Goal: Navigation & Orientation: Understand site structure

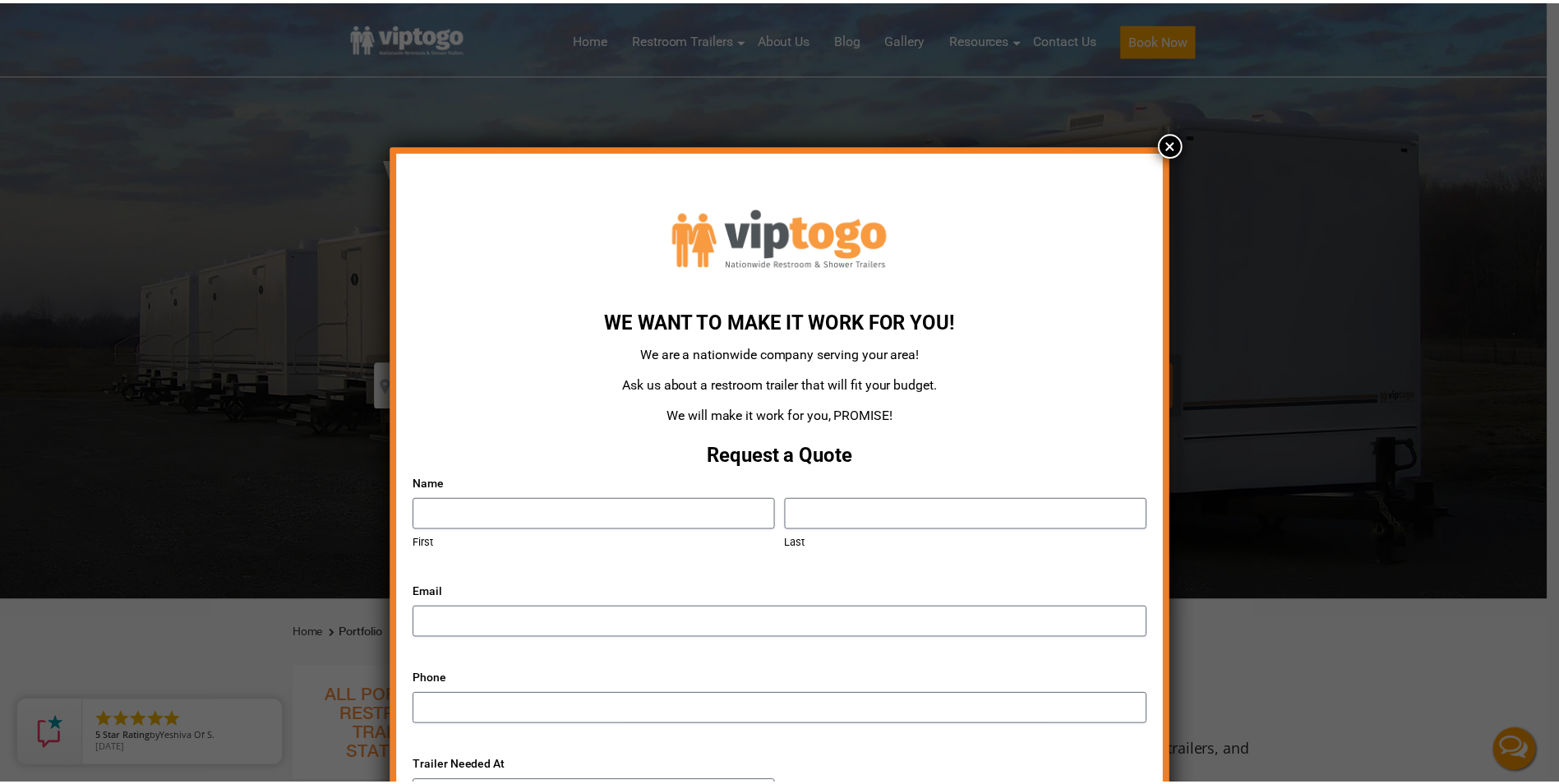
scroll to position [9, 0]
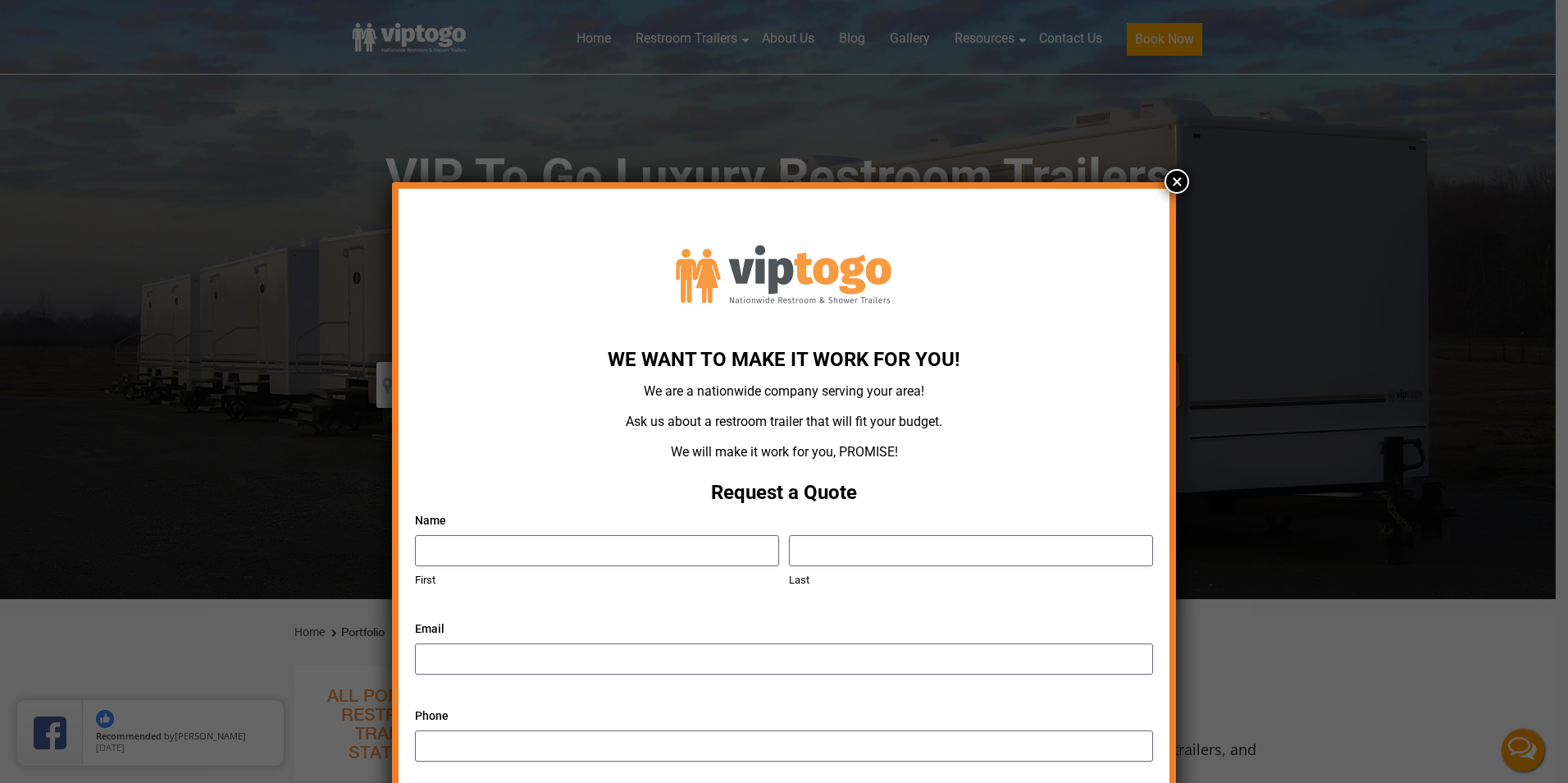
click at [1174, 184] on button "×" at bounding box center [1177, 181] width 25 height 25
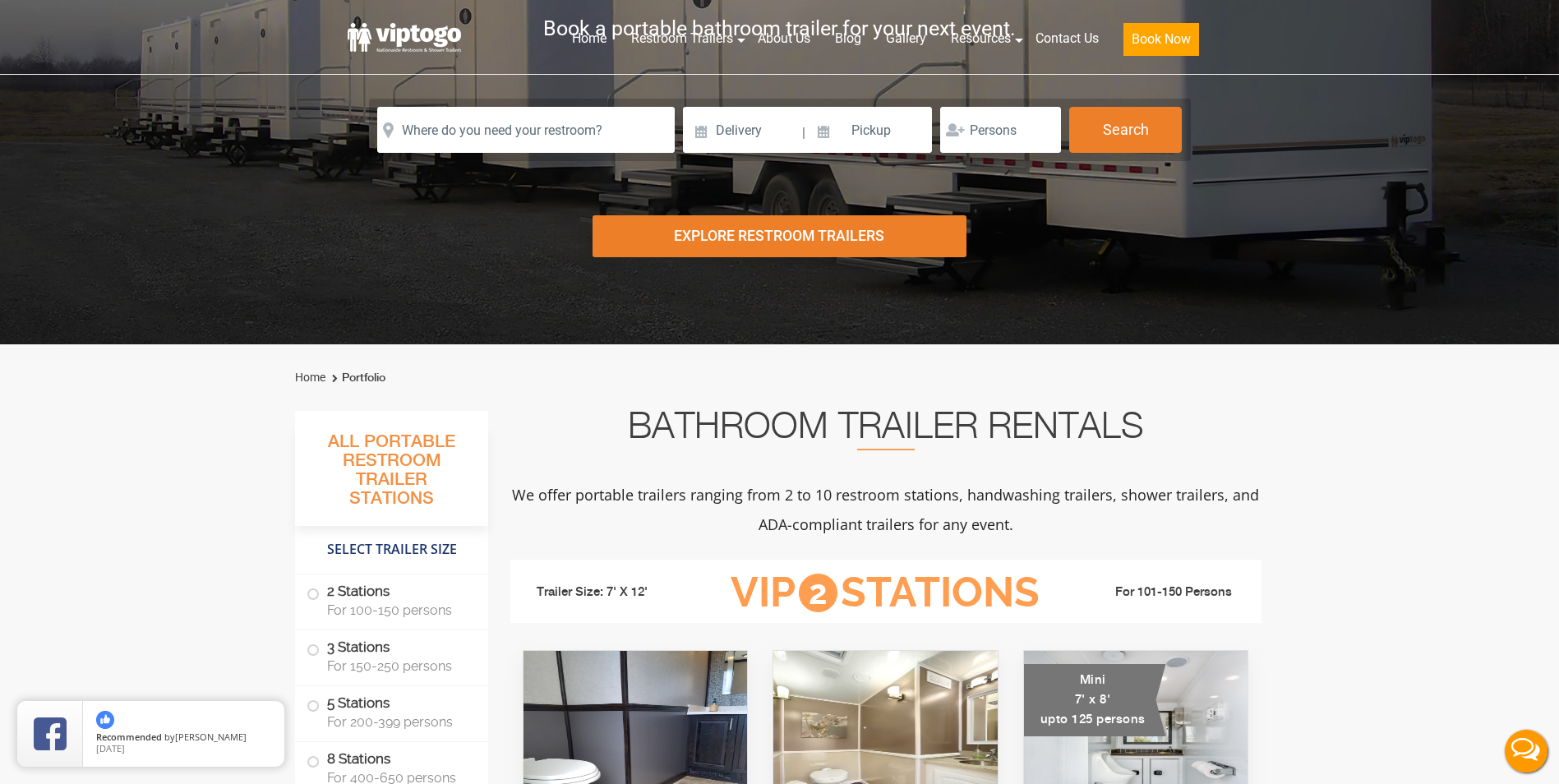
scroll to position [0, 0]
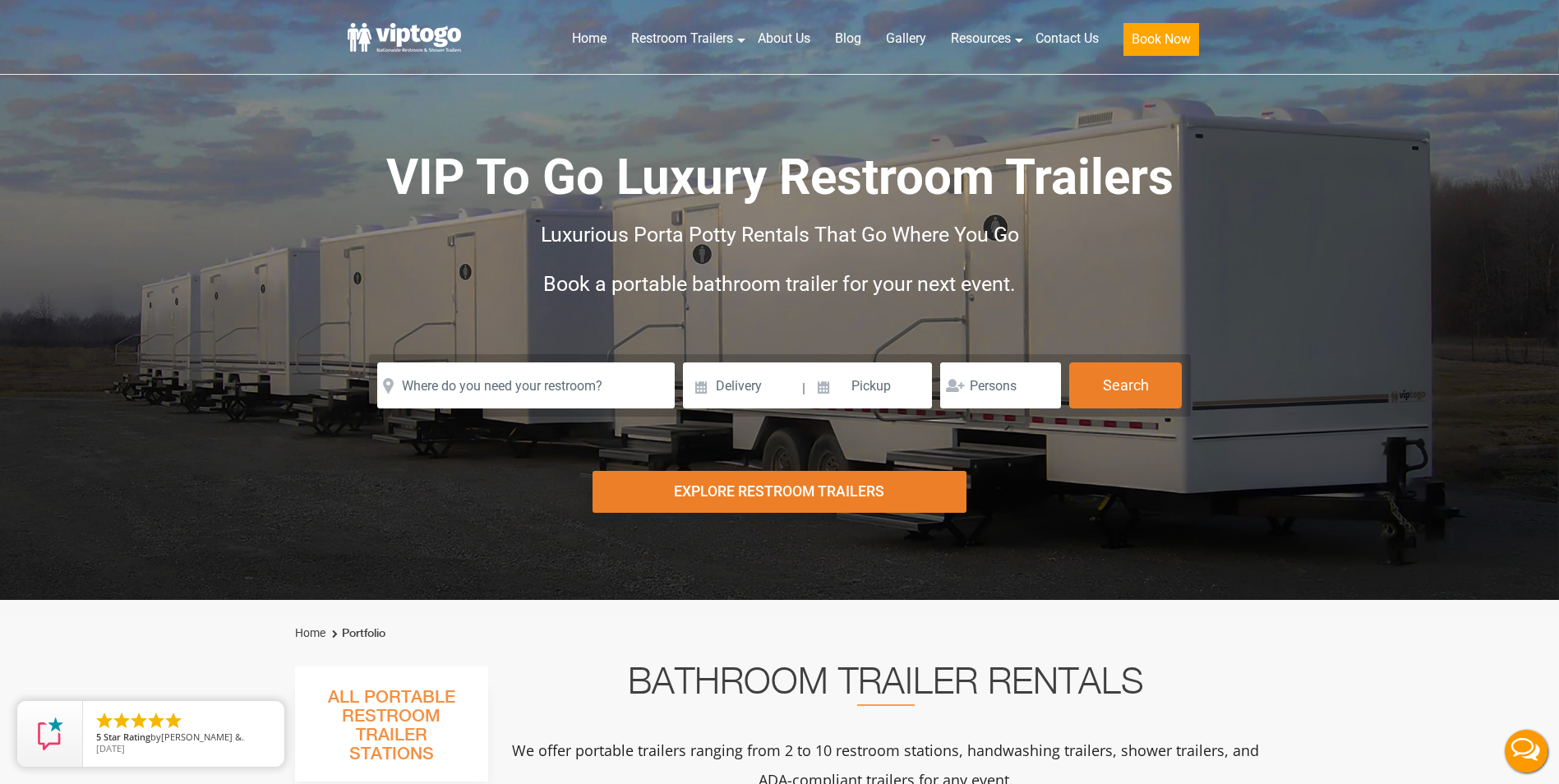
click at [1003, 35] on div at bounding box center [780, 392] width 1559 height 784
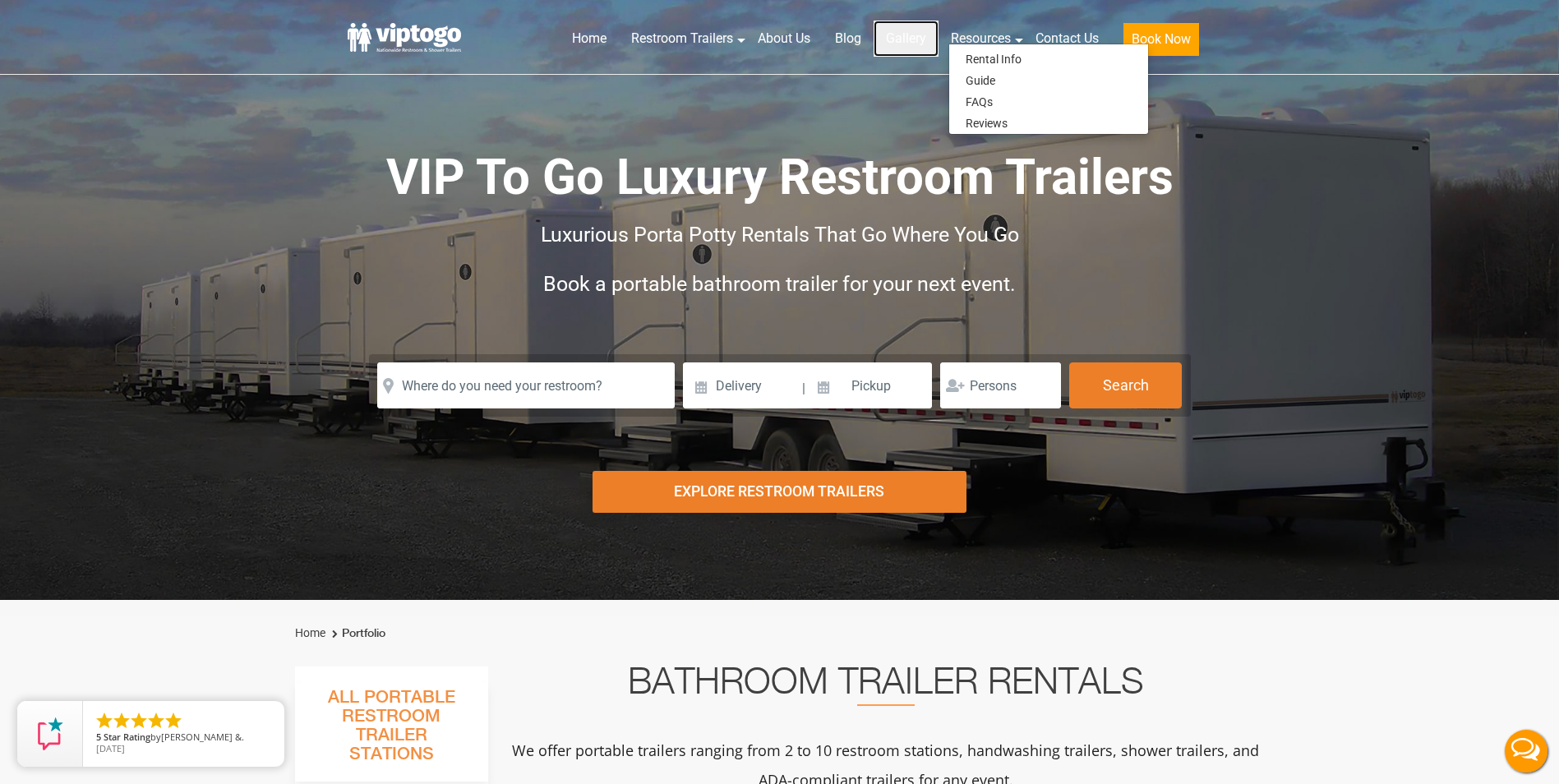
click at [908, 29] on link "Gallery" at bounding box center [906, 38] width 65 height 36
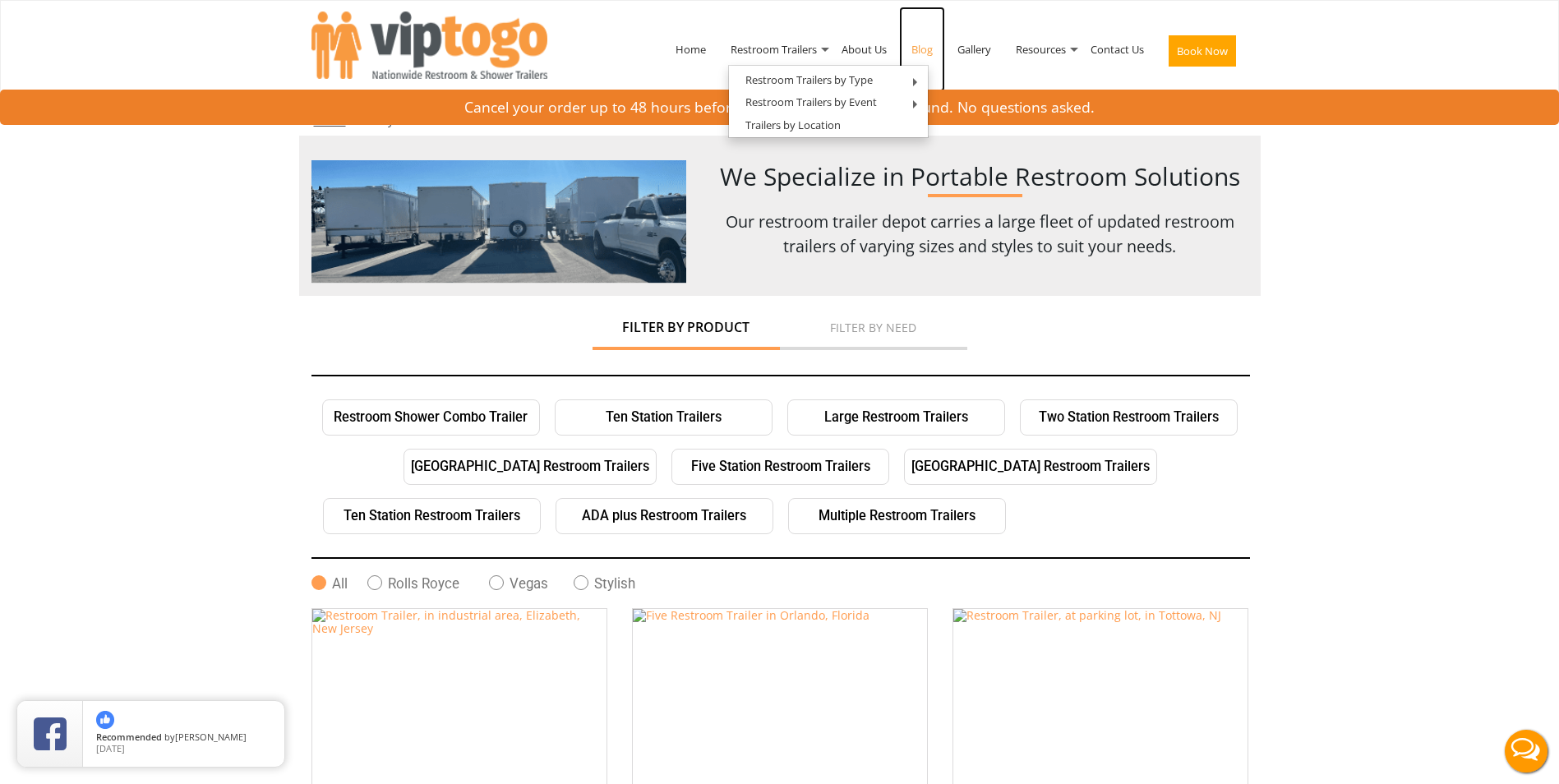
click at [925, 44] on link "Blog" at bounding box center [922, 49] width 46 height 85
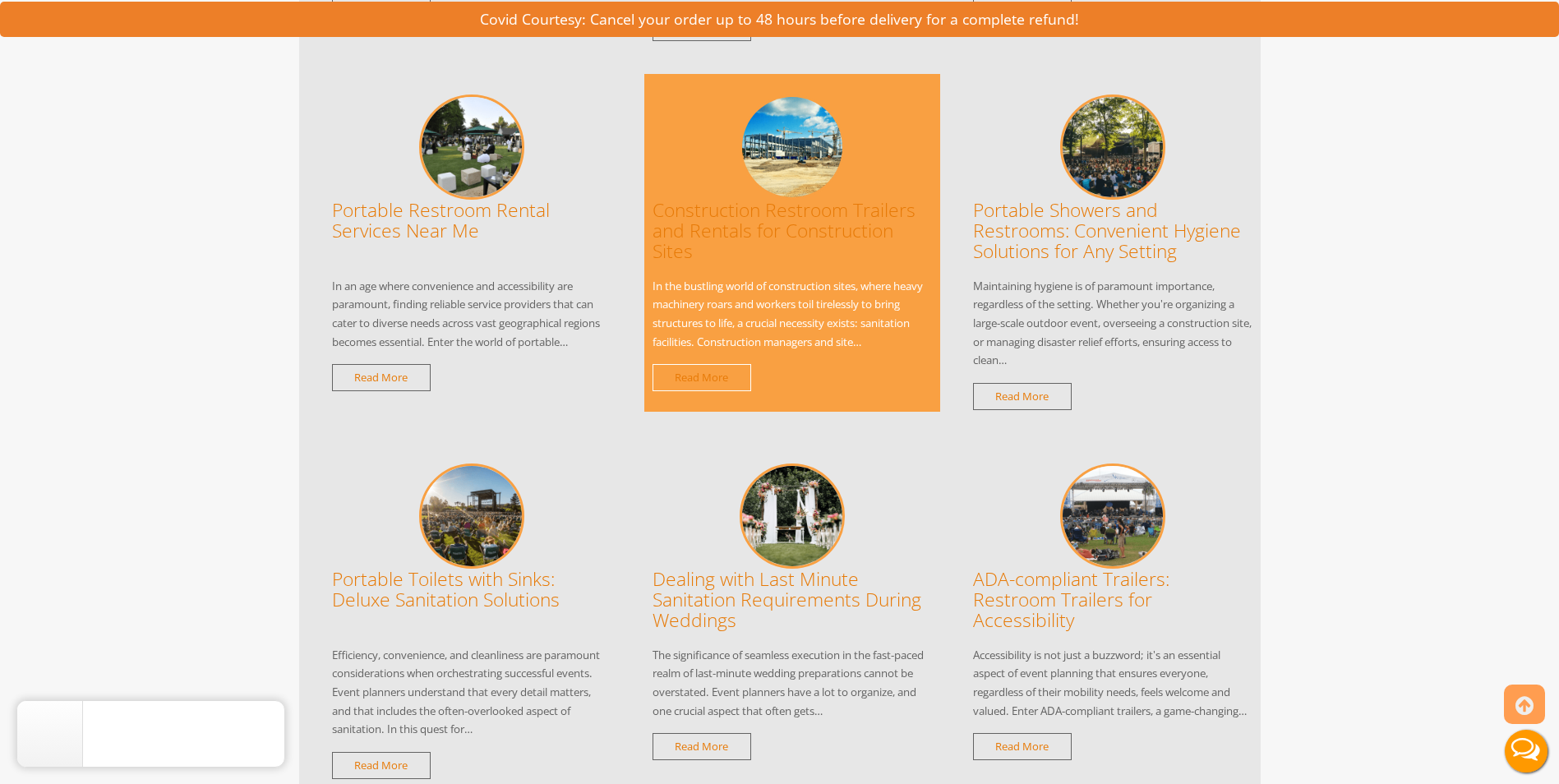
scroll to position [10269, 0]
